Goal: Task Accomplishment & Management: Use online tool/utility

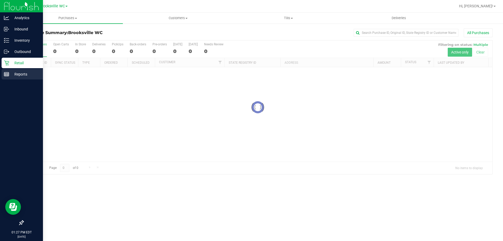
click at [9, 72] on icon at bounding box center [6, 74] width 5 height 5
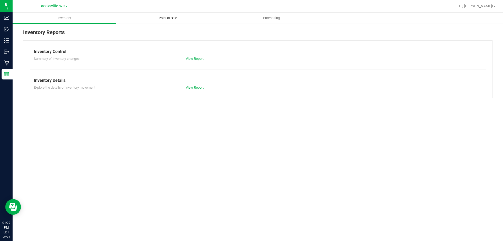
click at [174, 20] on span "Point of Sale" at bounding box center [168, 18] width 33 height 5
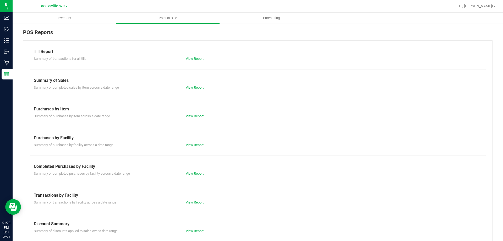
click at [198, 171] on link "View Report" at bounding box center [195, 173] width 18 height 4
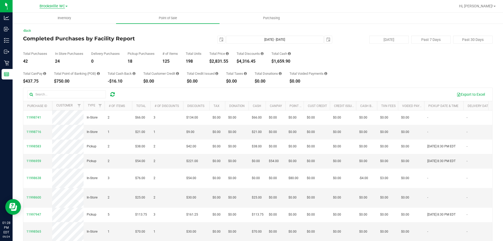
click at [51, 6] on span "Brooksville WC" at bounding box center [52, 6] width 25 height 5
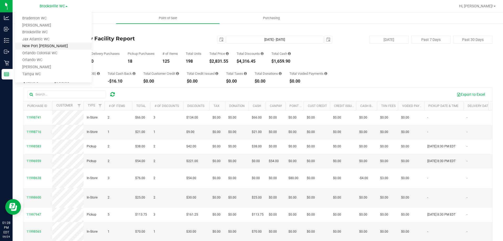
click at [50, 47] on link "New Port [PERSON_NAME]" at bounding box center [53, 46] width 77 height 7
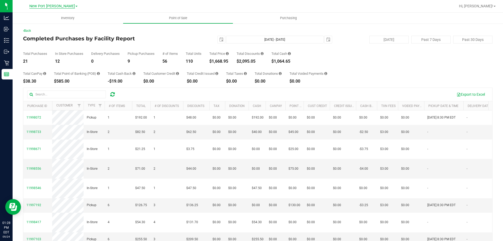
click at [55, 6] on span "New Port [PERSON_NAME]" at bounding box center [52, 6] width 46 height 5
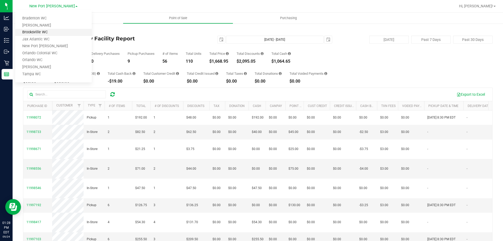
click at [49, 33] on link "Brooksville WC" at bounding box center [53, 32] width 77 height 7
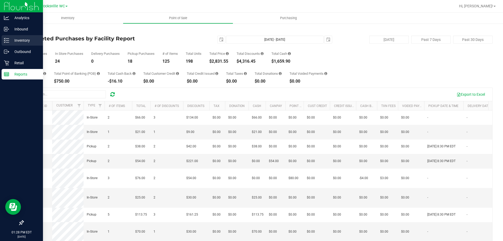
click at [12, 44] on div "Inventory" at bounding box center [22, 40] width 41 height 10
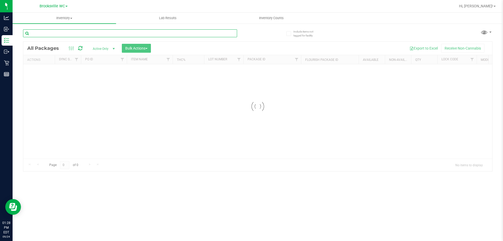
click at [97, 35] on div "Inventory All packages All inventory Waste log Create inventory Lab Results Inv…" at bounding box center [258, 127] width 491 height 228
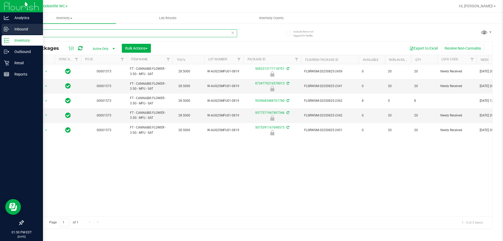
drag, startPoint x: 52, startPoint y: 30, endPoint x: 0, endPoint y: 24, distance: 52.5
click at [0, 34] on div "Analytics Inbound Inventory Outbound Retail Reports 01:50 PM EDT [DATE] 09/24 […" at bounding box center [251, 120] width 503 height 241
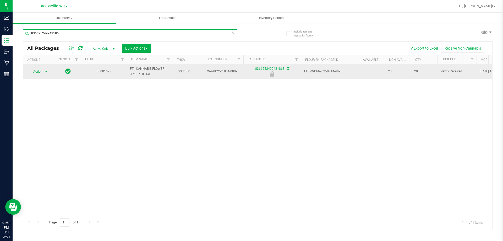
type input "8366252499431863"
click at [39, 73] on span "Action" at bounding box center [36, 71] width 14 height 7
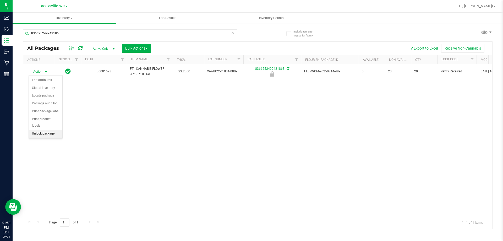
click at [41, 130] on li "Unlock package" at bounding box center [46, 134] width 34 height 8
